Goal: Task Accomplishment & Management: Use online tool/utility

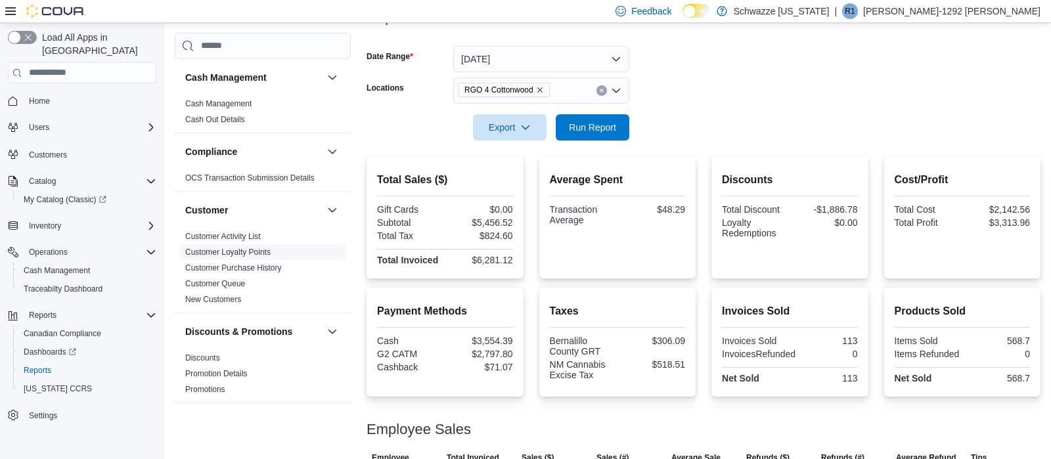
scroll to position [181, 0]
click at [586, 124] on span "Run Report" at bounding box center [592, 126] width 47 height 13
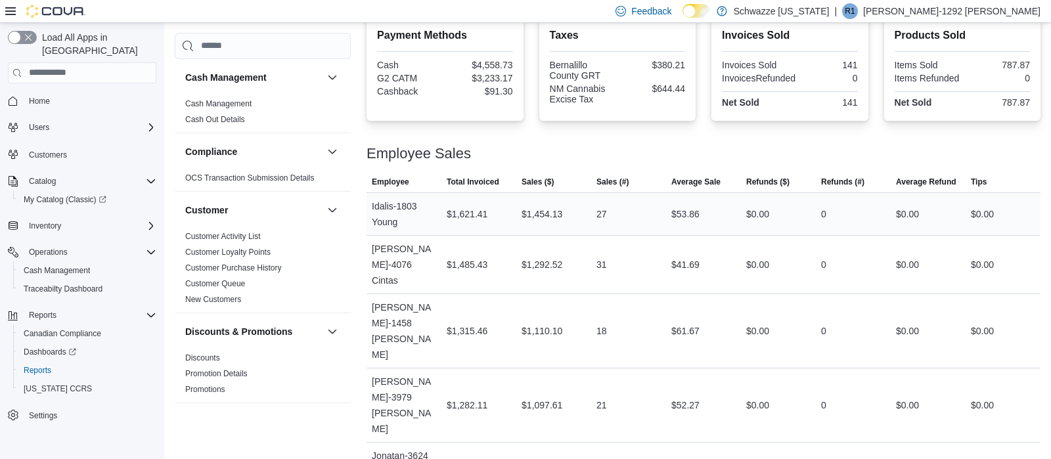
scroll to position [112, 0]
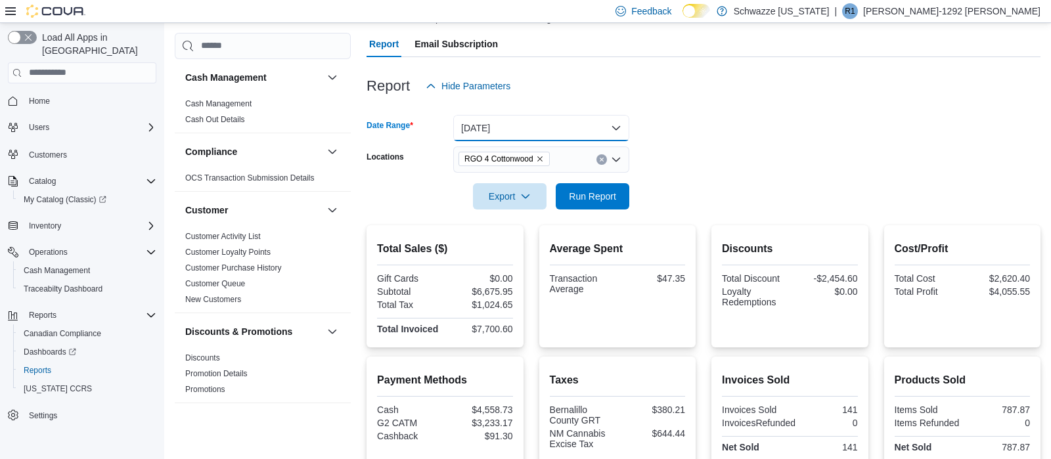
click at [501, 136] on button "[DATE]" at bounding box center [541, 128] width 176 height 26
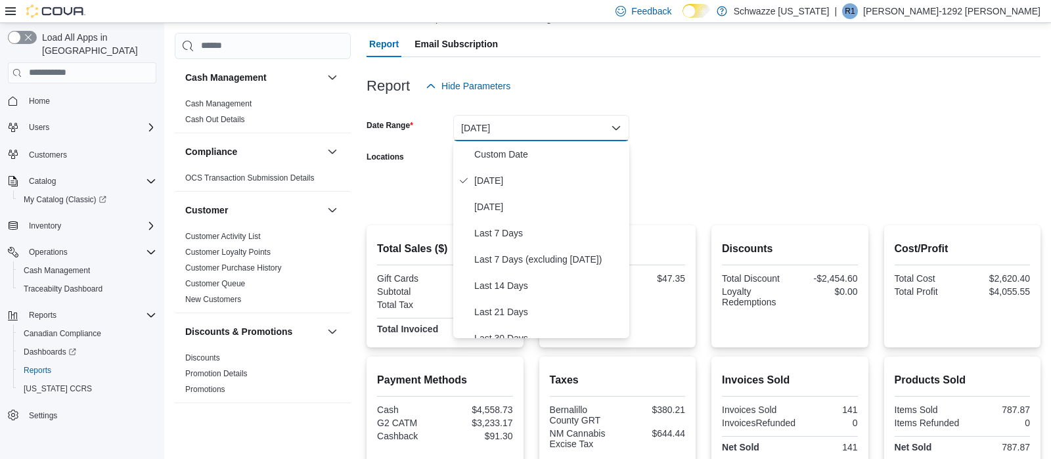
drag, startPoint x: 836, startPoint y: 113, endPoint x: 569, endPoint y: 203, distance: 281.4
click at [824, 118] on form "Date Range [DATE] Locations RGO 4 Cottonwood Export Run Report" at bounding box center [703, 154] width 674 height 110
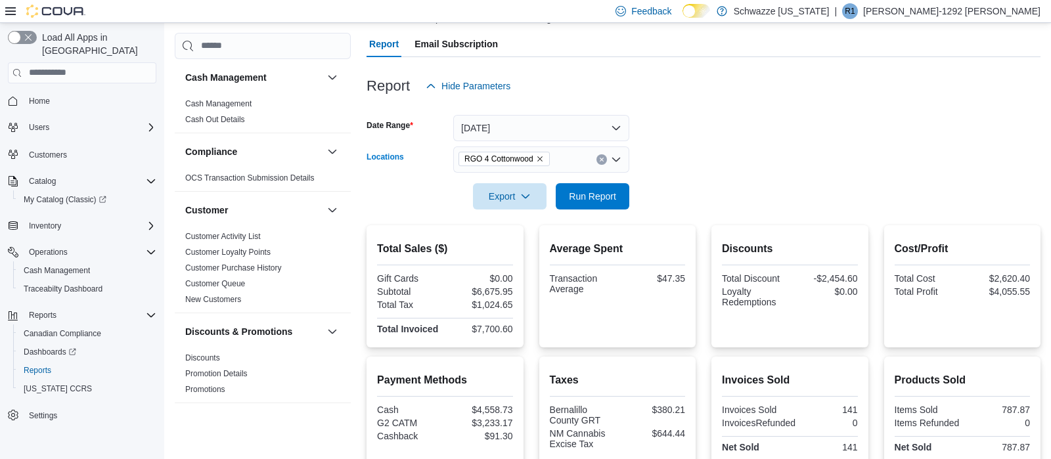
click at [600, 157] on icon "Clear input" at bounding box center [601, 159] width 5 height 5
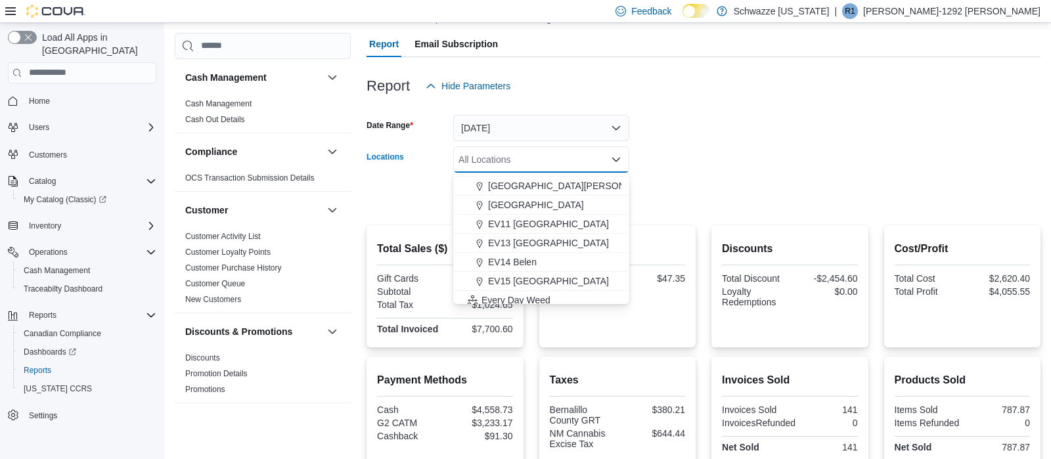
scroll to position [187, 0]
click at [552, 265] on div "EV14 Belen" at bounding box center [541, 261] width 160 height 13
click at [715, 204] on form "Date Range [DATE] Locations EV14 [GEOGRAPHIC_DATA] Combo box. Selected. EV14 Be…" at bounding box center [703, 154] width 674 height 110
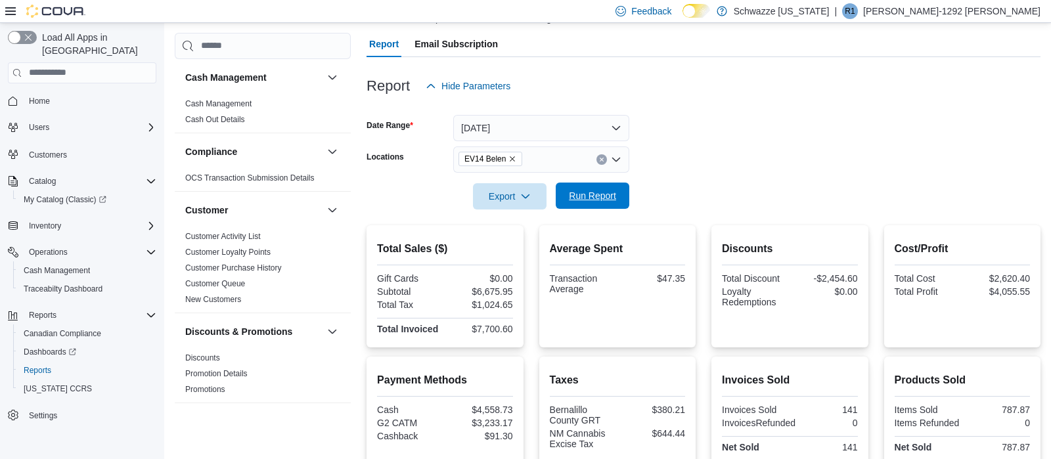
click at [605, 198] on span "Run Report" at bounding box center [592, 195] width 47 height 13
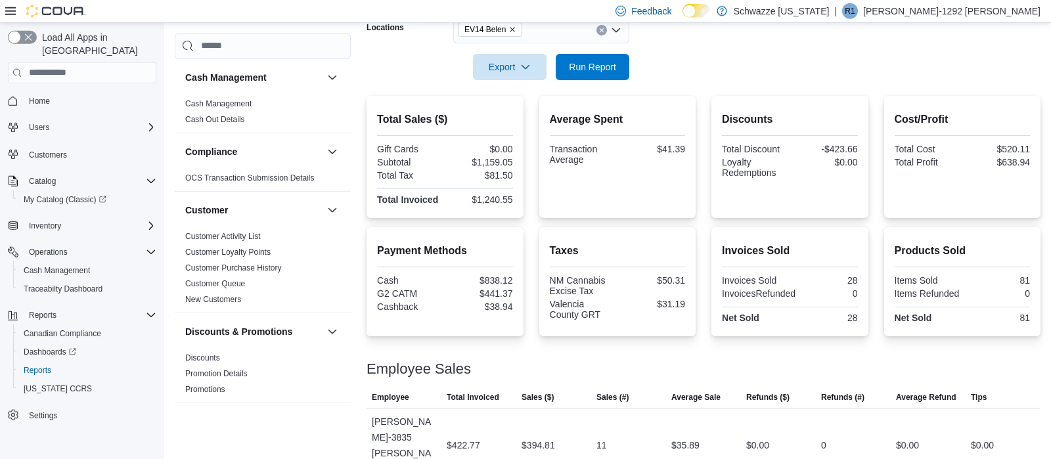
scroll to position [233, 0]
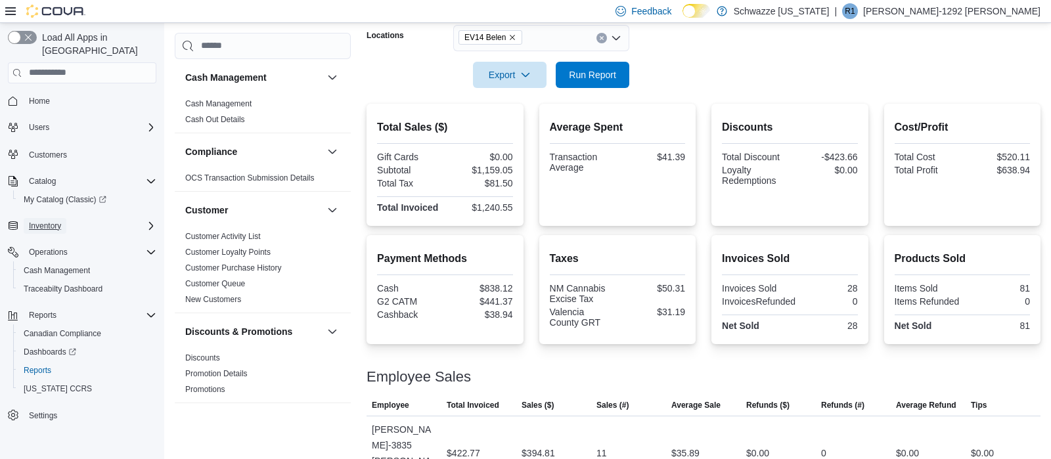
click at [61, 219] on span "Inventory" at bounding box center [45, 226] width 32 height 16
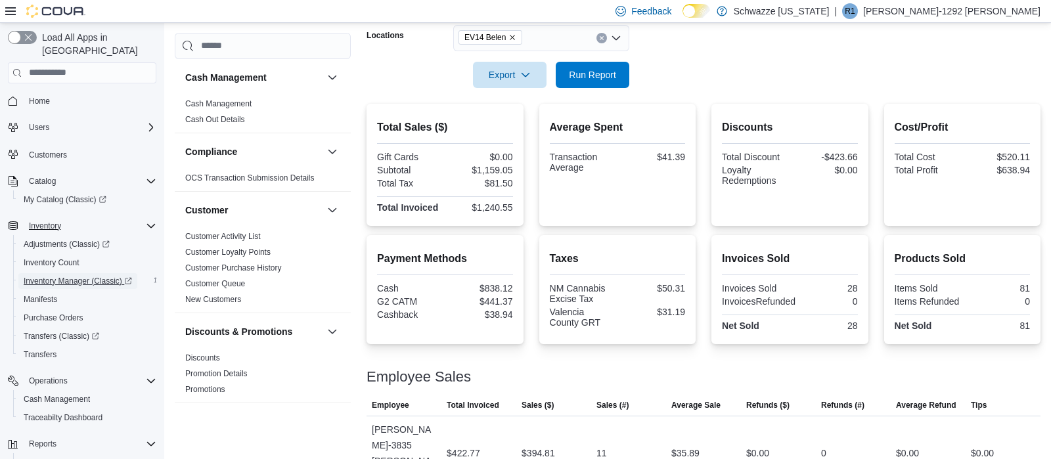
click at [56, 273] on span "Inventory Manager (Classic)" at bounding box center [78, 281] width 108 height 16
